Goal: Find specific page/section: Find specific page/section

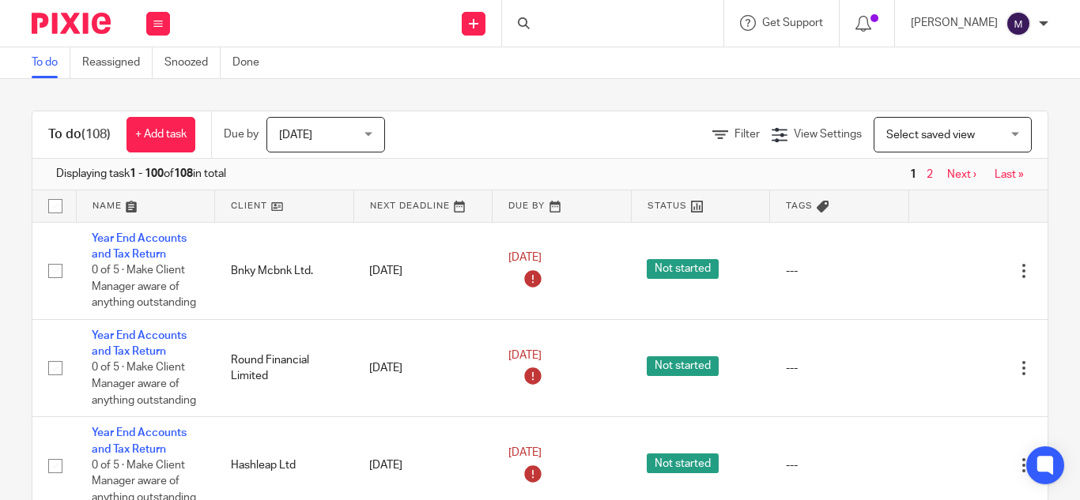
click at [588, 22] on div at bounding box center [612, 23] width 221 height 47
click at [599, 16] on form at bounding box center [617, 23] width 168 height 20
click at [573, 21] on input "Search" at bounding box center [604, 26] width 142 height 14
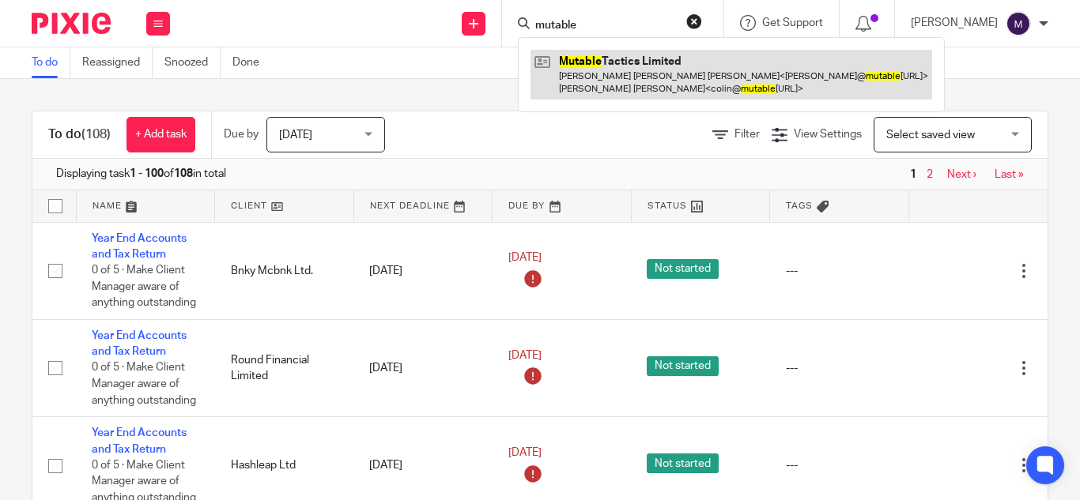
type input "mutable"
click at [635, 62] on link at bounding box center [730, 74] width 401 height 49
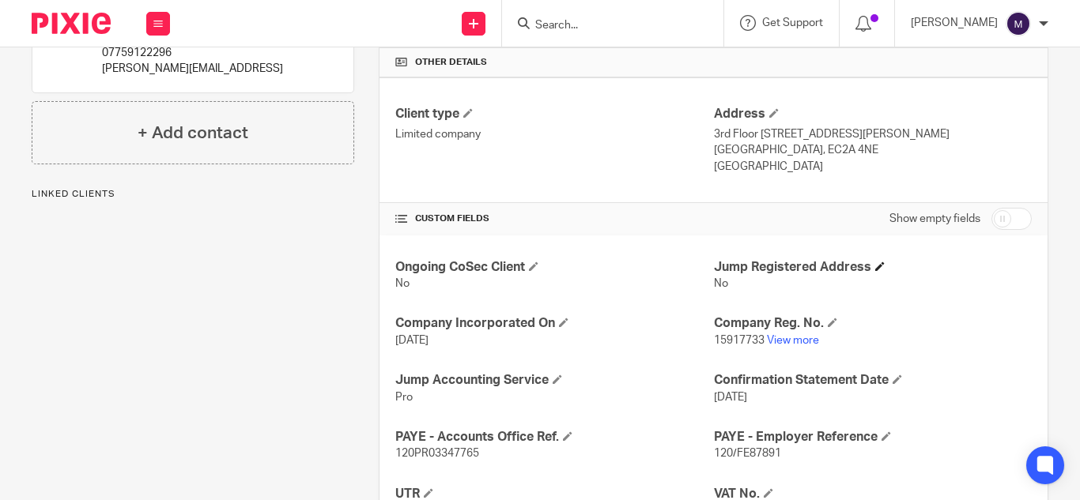
scroll to position [395, 0]
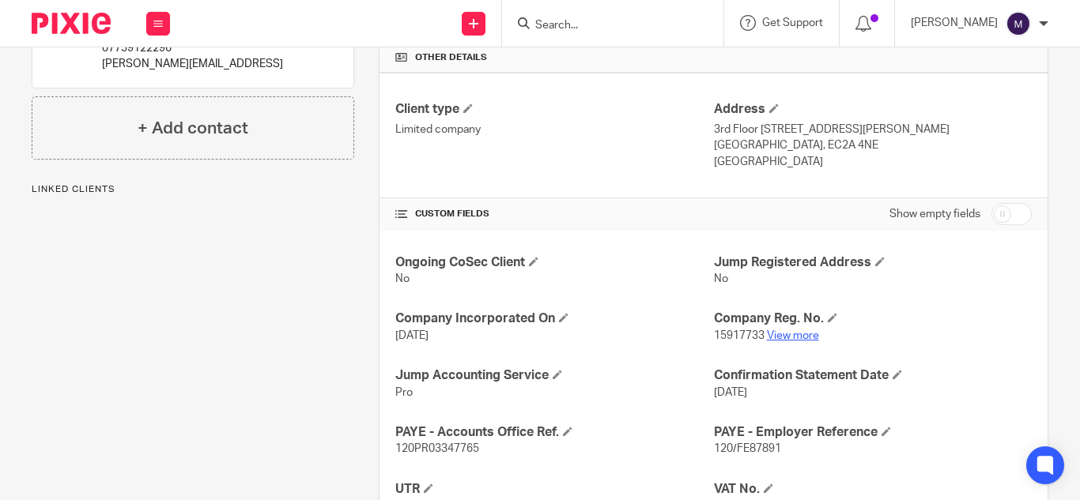
click at [795, 338] on link "View more" at bounding box center [793, 335] width 52 height 11
